Goal: Check status: Check status

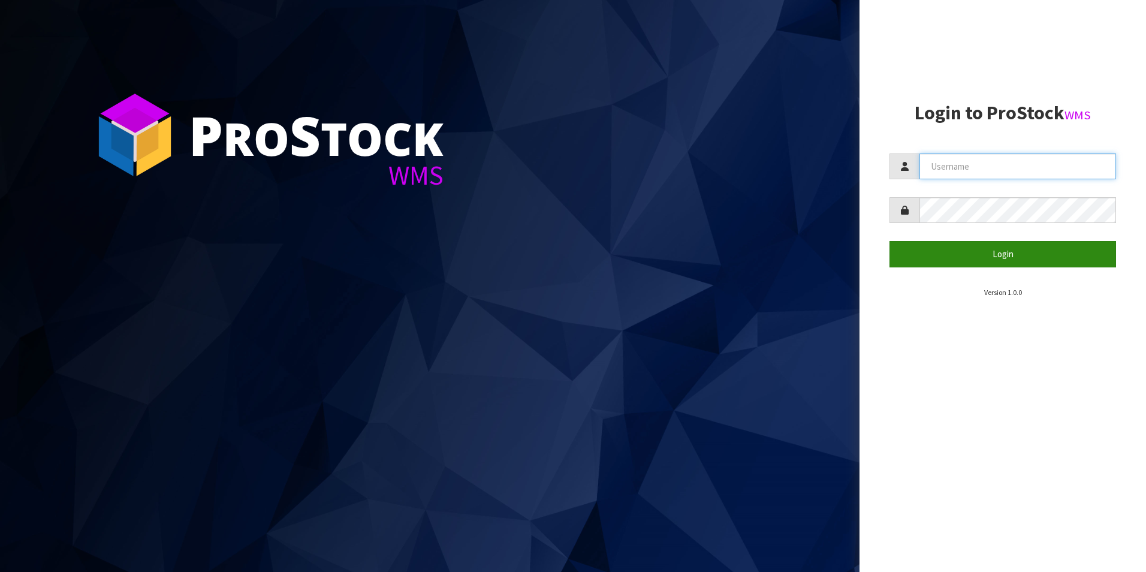
type input "[PERSON_NAME][EMAIL_ADDRESS][DOMAIN_NAME]"
click at [1014, 256] on button "Login" at bounding box center [1002, 254] width 226 height 26
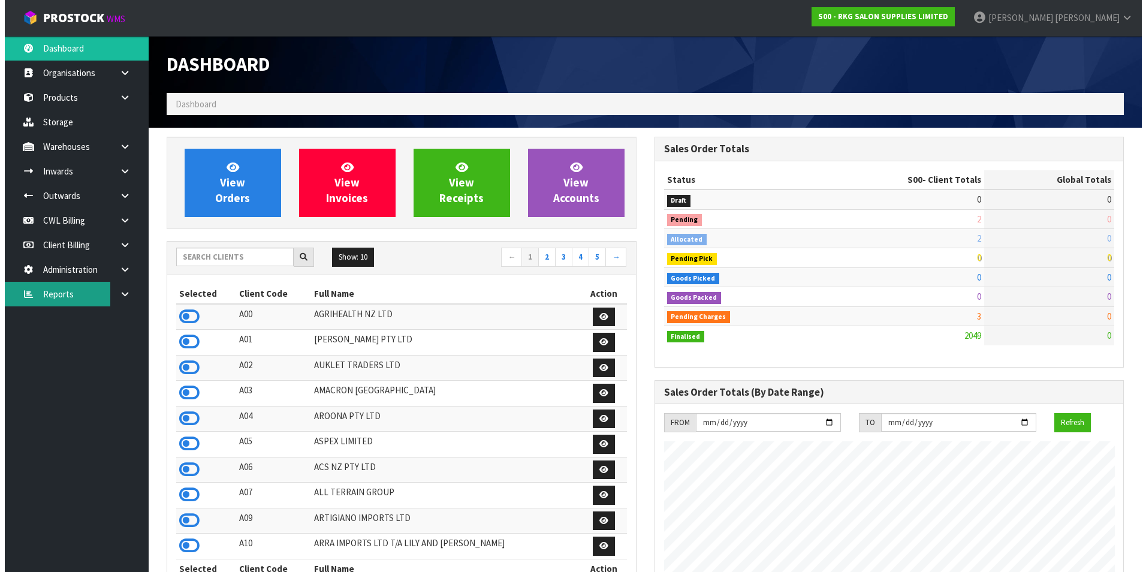
scroll to position [908, 487]
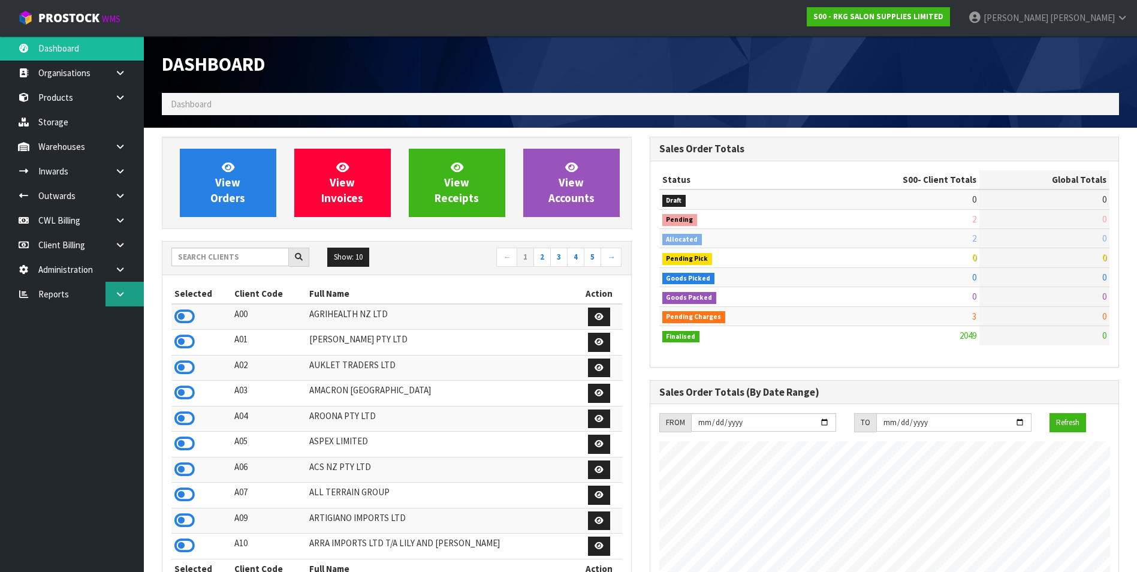
drag, startPoint x: 118, startPoint y: 296, endPoint x: 108, endPoint y: 302, distance: 11.8
click at [117, 295] on icon at bounding box center [119, 293] width 11 height 9
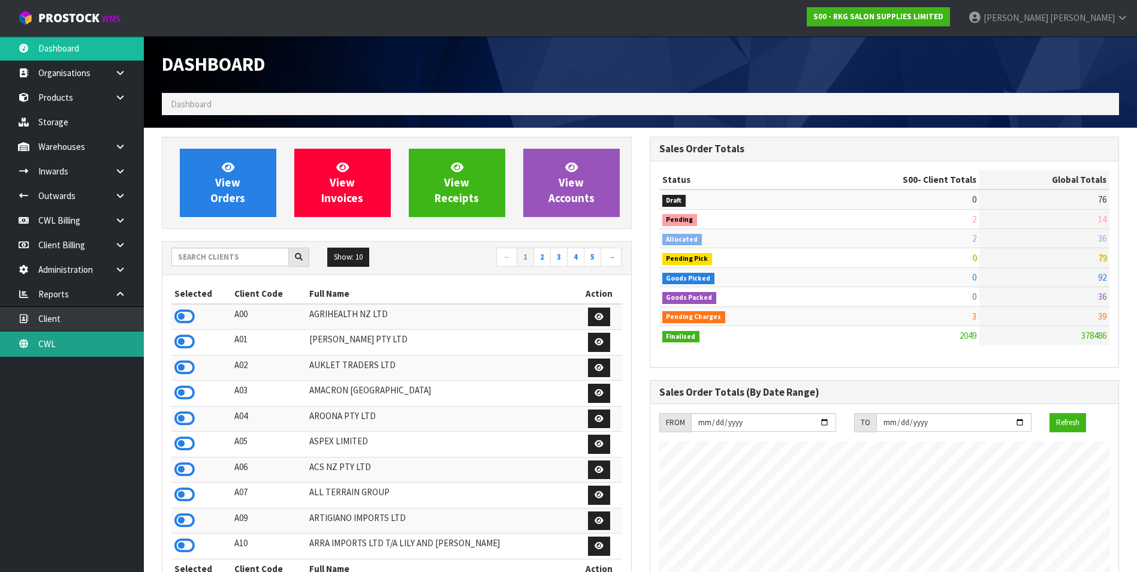
click at [70, 343] on link "CWL" at bounding box center [72, 343] width 144 height 25
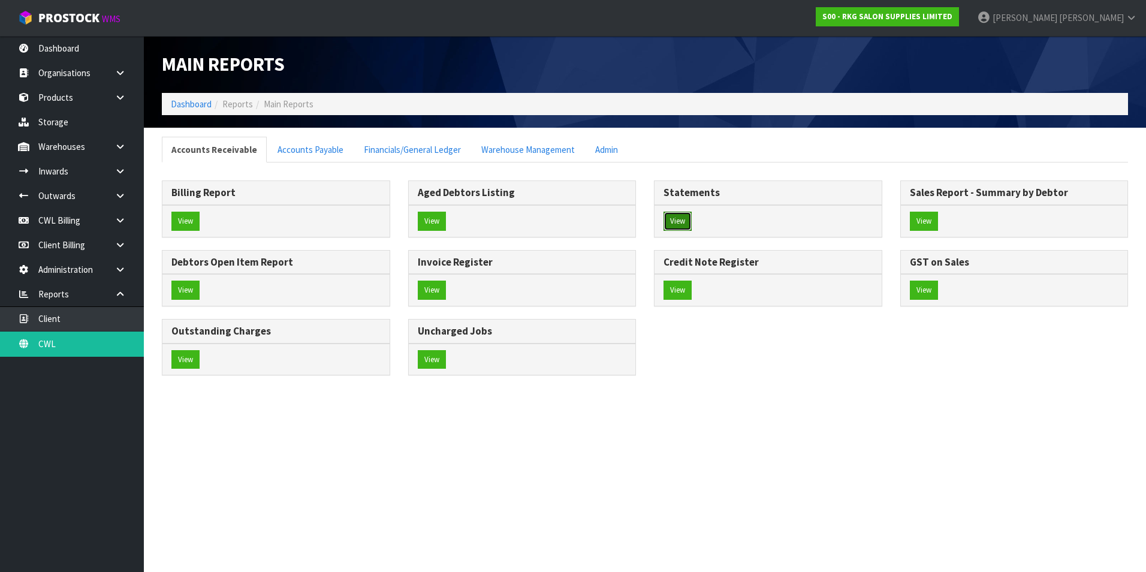
click at [684, 215] on button "View" at bounding box center [677, 220] width 28 height 19
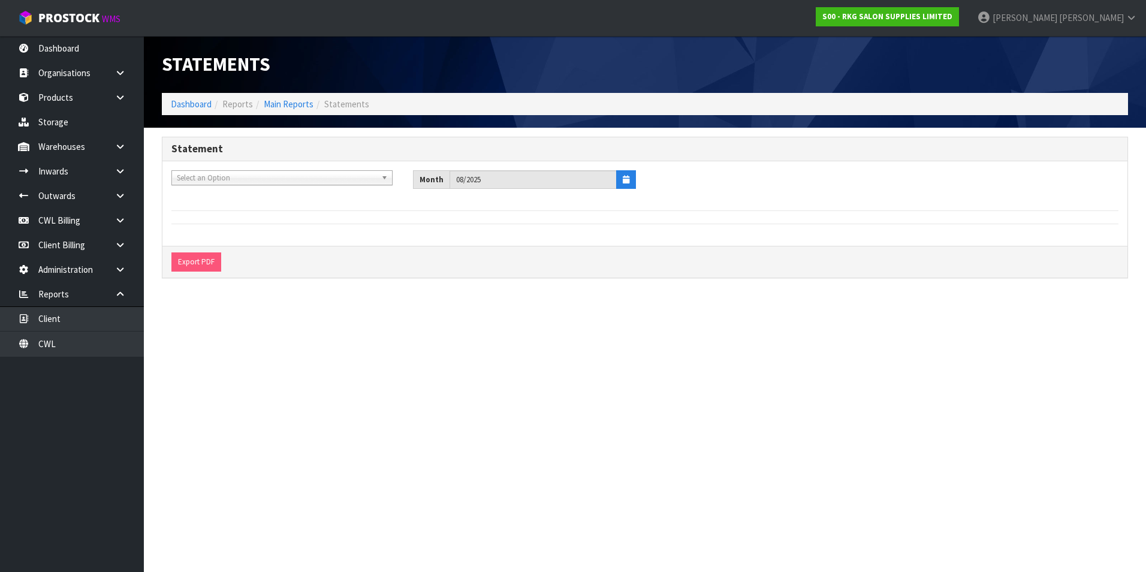
click at [232, 174] on span "Select an Option" at bounding box center [277, 178] width 200 height 14
type input "aqu"
click at [213, 210] on li "A15 - AQU A DELI LTD" at bounding box center [281, 211] width 215 height 15
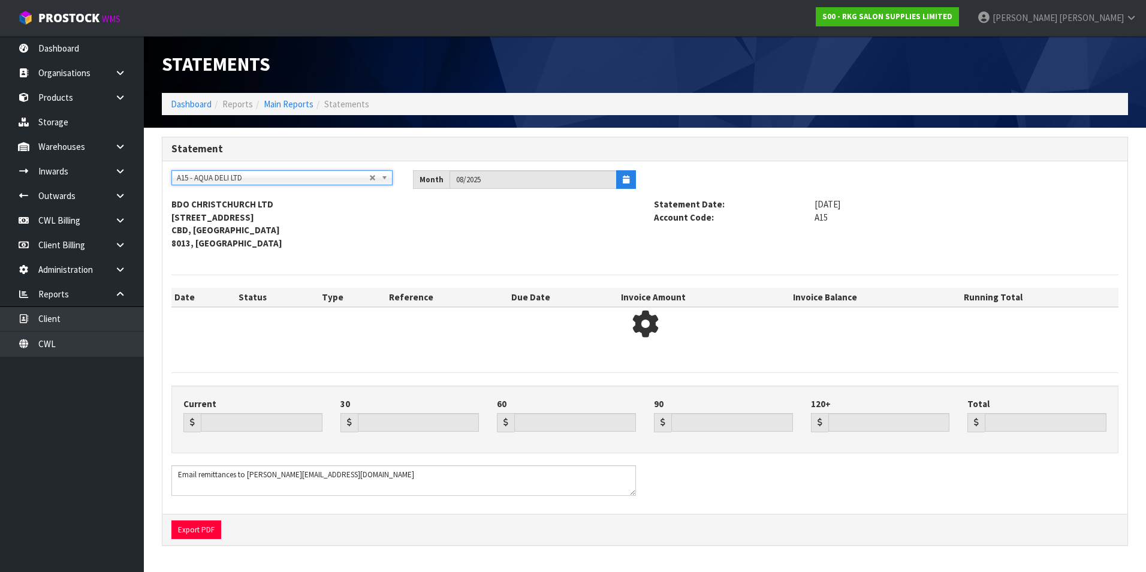
type input "699.68"
type input "0.00"
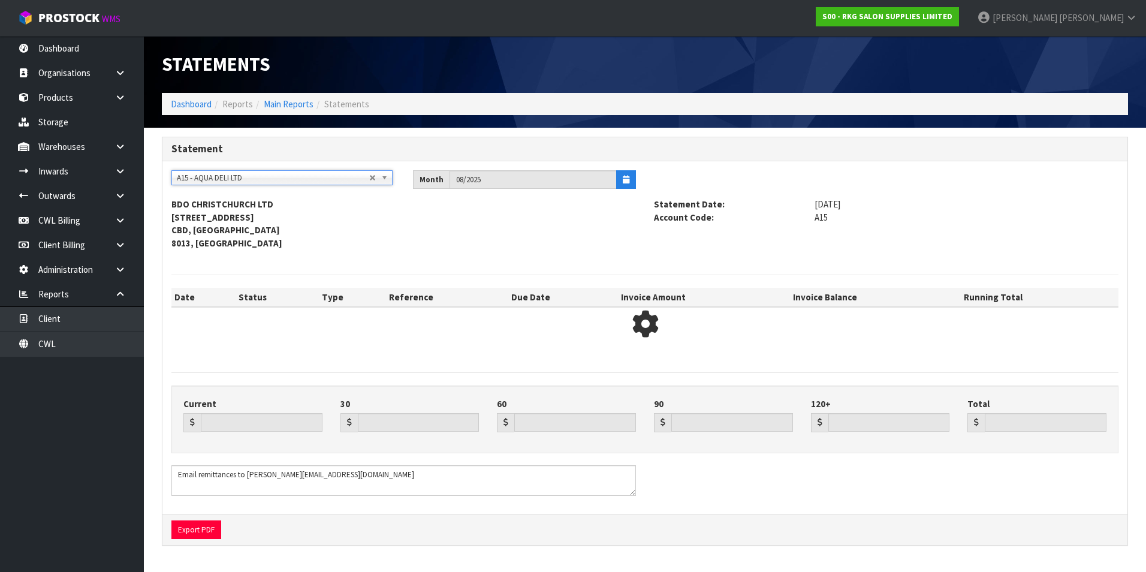
type input "699.68"
